Goal: Check status

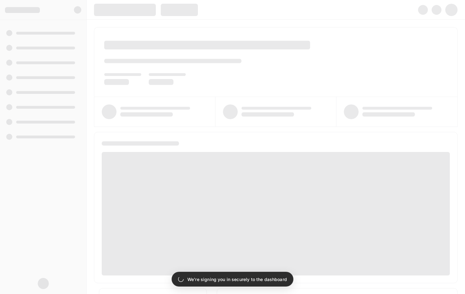
click at [188, 42] on span at bounding box center [207, 45] width 206 height 9
click at [196, 35] on div at bounding box center [275, 62] width 363 height 69
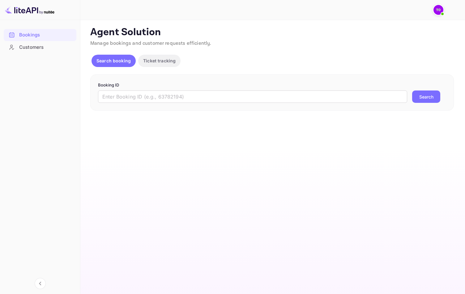
click at [196, 35] on p "Agent Solution" at bounding box center [272, 32] width 364 height 12
click at [181, 99] on input "text" at bounding box center [252, 97] width 309 height 12
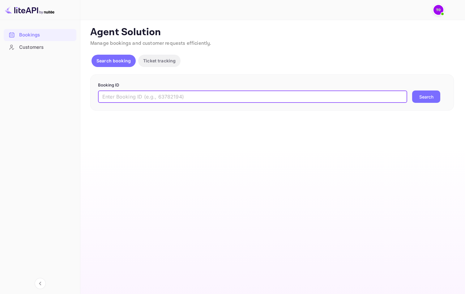
paste input "[PERSON_NAME]"
type input "[PERSON_NAME]"
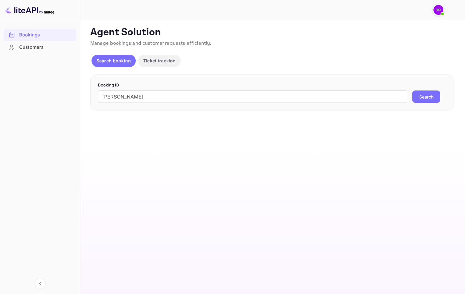
click at [417, 97] on button "Search" at bounding box center [426, 97] width 28 height 12
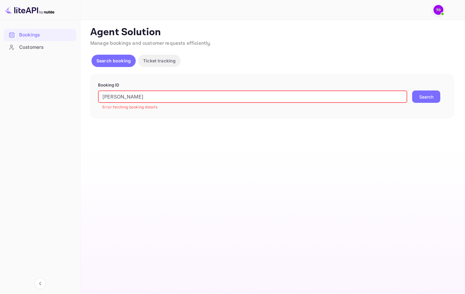
drag, startPoint x: 113, startPoint y: 98, endPoint x: 42, endPoint y: 91, distance: 71.2
click at [44, 92] on div "Bookings Customers Now you can check your travel website directly from the link…" at bounding box center [232, 147] width 465 height 294
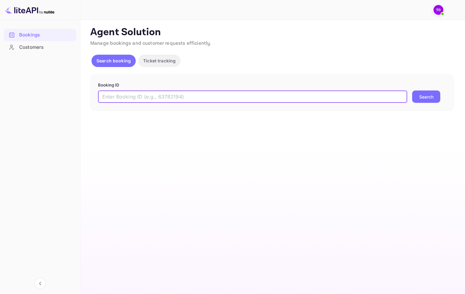
click at [216, 89] on form "Booking ID ​ Search" at bounding box center [272, 92] width 348 height 21
click at [217, 93] on input "text" at bounding box center [252, 97] width 309 height 12
paste input "313863587"
type input "313863587-0"
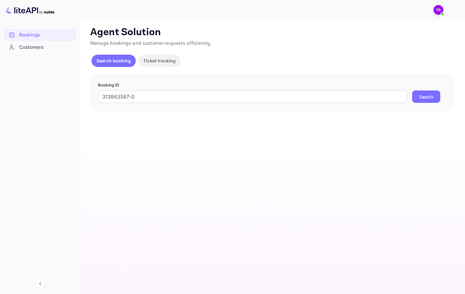
click at [436, 100] on button "Search" at bounding box center [426, 97] width 28 height 12
